Goal: Information Seeking & Learning: Learn about a topic

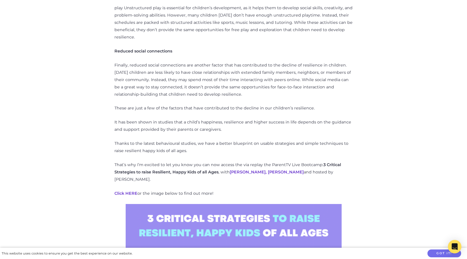
scroll to position [488, 0]
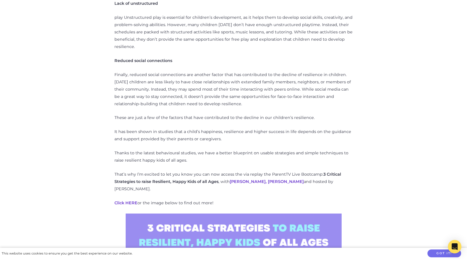
drag, startPoint x: 152, startPoint y: 166, endPoint x: 243, endPoint y: 182, distance: 92.8
click at [243, 182] on div "Resilience is the ability to bounce back from difficult or challenging situatio…" at bounding box center [234, 103] width 239 height 651
click at [325, 183] on div "Resilience is the ability to bounce back from difficult or challenging situatio…" at bounding box center [234, 103] width 239 height 651
click at [327, 183] on div "Resilience is the ability to bounce back from difficult or challenging situatio…" at bounding box center [234, 103] width 239 height 651
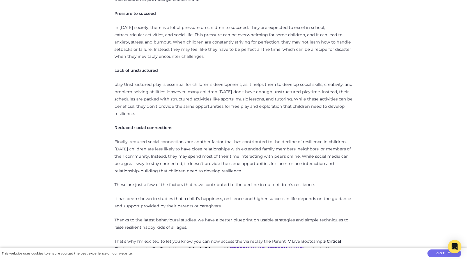
scroll to position [561, 0]
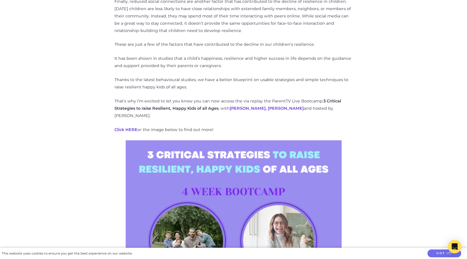
click at [156, 126] on p "Click HERE or the image below to find out more!" at bounding box center [234, 129] width 239 height 7
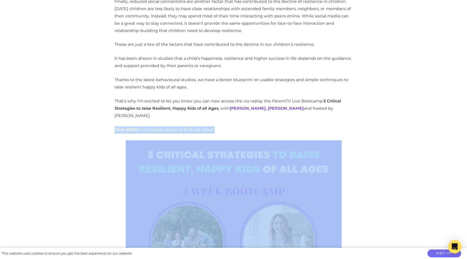
click at [156, 126] on p "Click HERE or the image below to find out more!" at bounding box center [234, 129] width 239 height 7
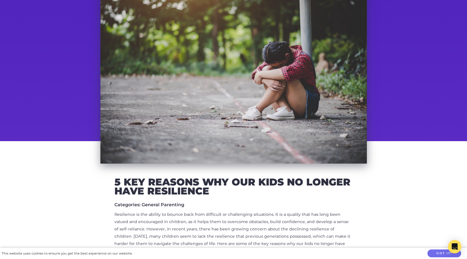
scroll to position [84, 0]
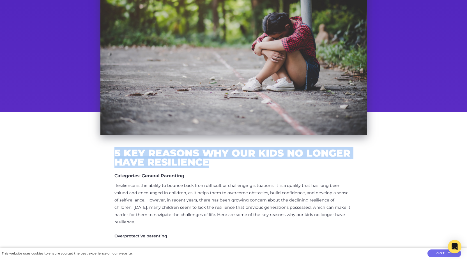
drag, startPoint x: 108, startPoint y: 149, endPoint x: 220, endPoint y: 164, distance: 113.5
copy h2 "5 Key Reasons Why our Kids No Longer Have Resilience"
